Goal: Navigation & Orientation: Find specific page/section

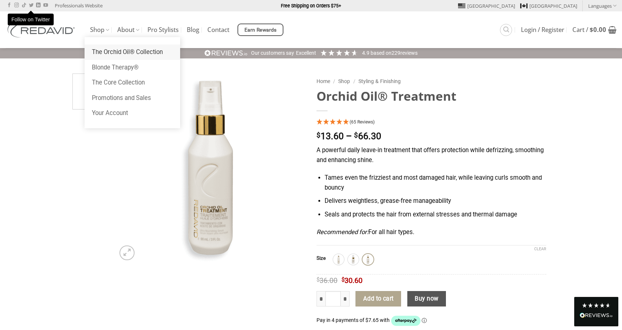
click at [116, 53] on link "The Orchid Oil® Collection" at bounding box center [133, 52] width 96 height 15
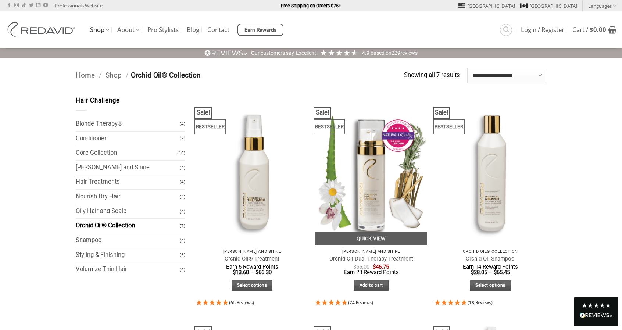
click at [352, 212] on img at bounding box center [371, 170] width 112 height 149
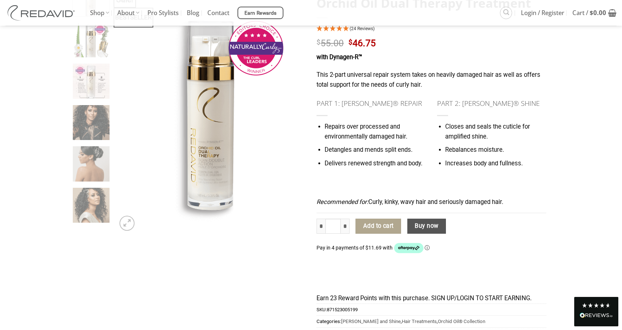
scroll to position [60, 0]
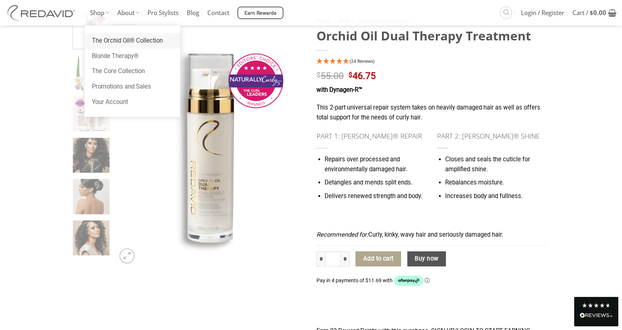
click at [107, 38] on link "The Orchid Oil® Collection" at bounding box center [133, 40] width 96 height 15
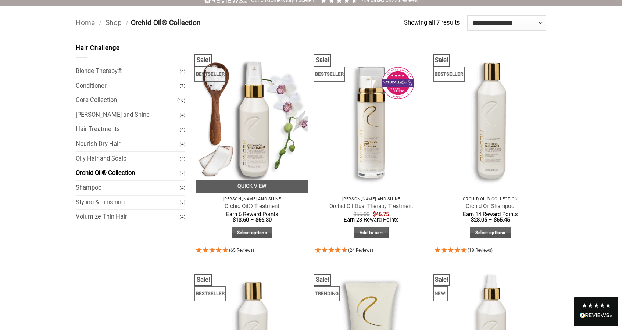
scroll to position [53, 0]
click at [250, 128] on img at bounding box center [252, 117] width 112 height 149
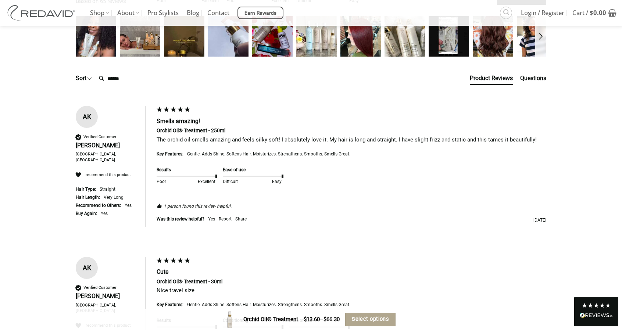
scroll to position [1323, 0]
